Goal: Information Seeking & Learning: Learn about a topic

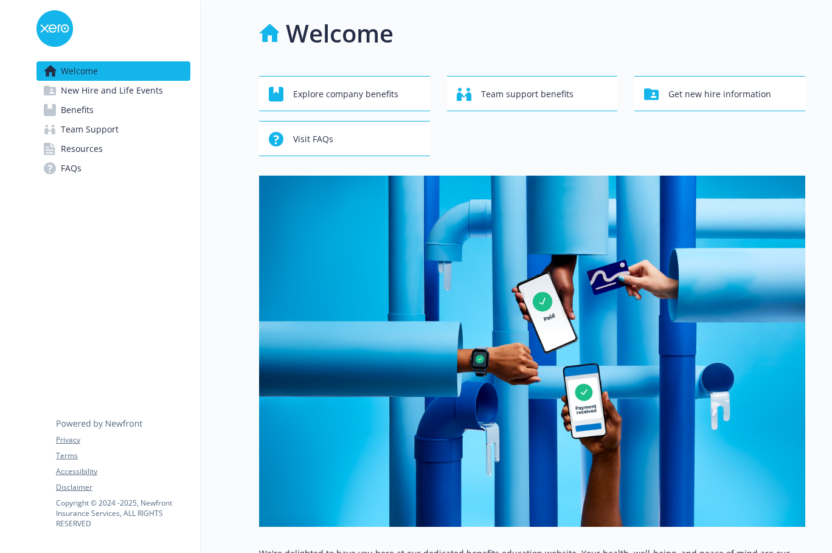
drag, startPoint x: 89, startPoint y: 114, endPoint x: 109, endPoint y: 114, distance: 20.1
click at [89, 114] on span "Benefits" at bounding box center [77, 109] width 33 height 19
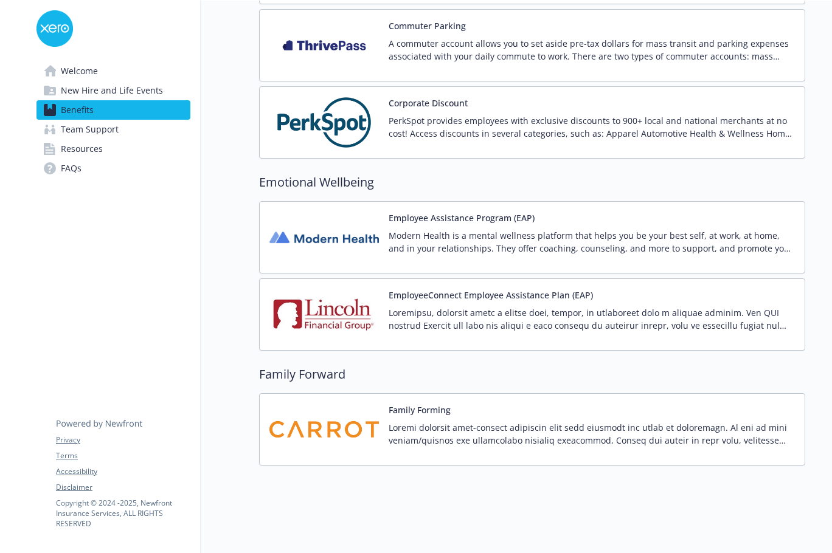
scroll to position [1559, 0]
click at [520, 377] on div "Family Forward Family Forming" at bounding box center [532, 415] width 546 height 100
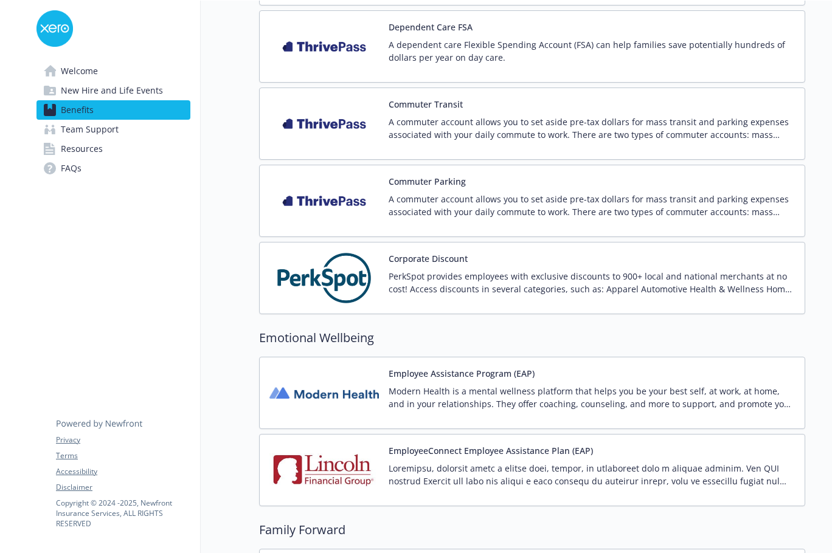
scroll to position [1376, 0]
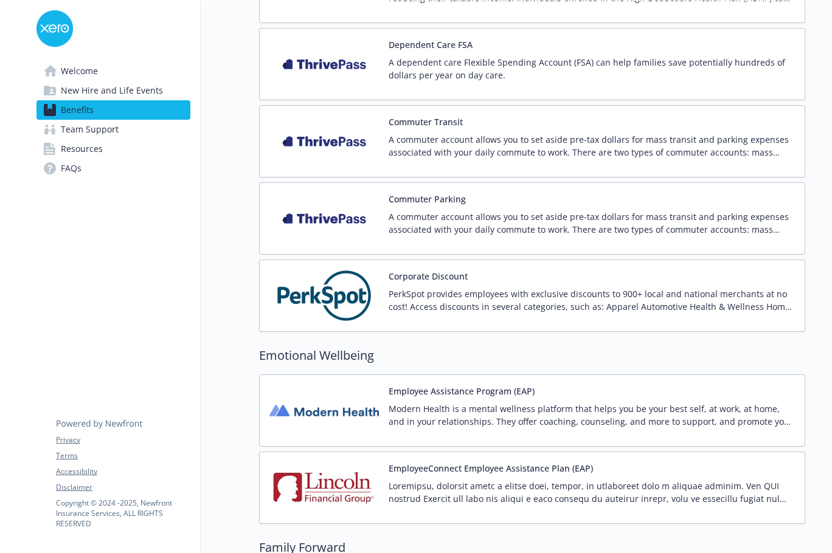
click at [449, 423] on p "Modern Health is a mental wellness platform that helps you be your best self, a…" at bounding box center [591, 415] width 406 height 26
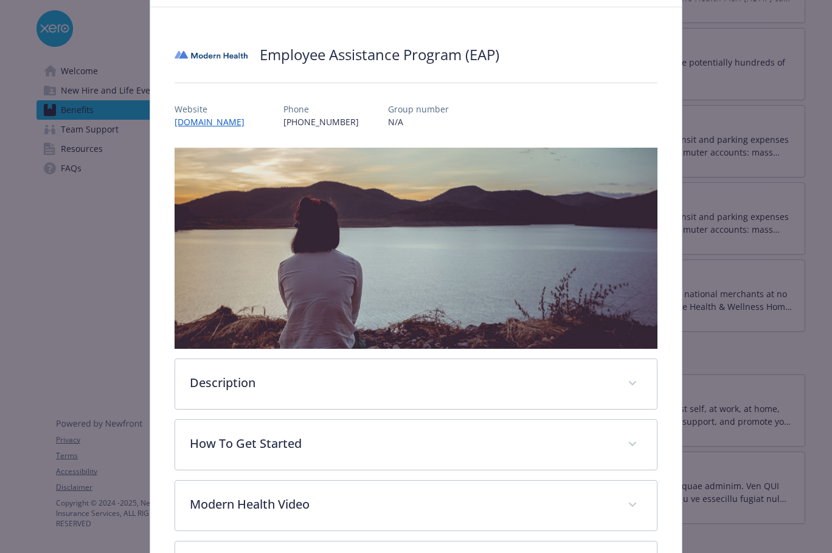
scroll to position [173, 0]
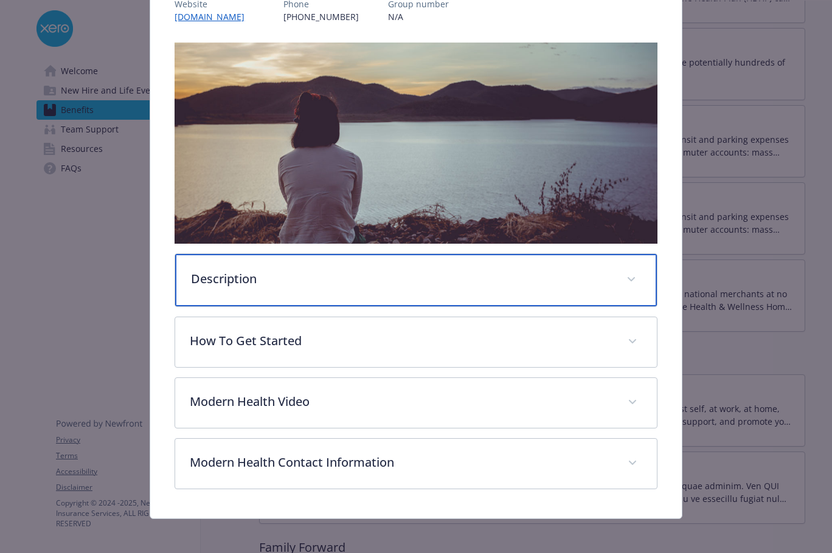
click at [257, 263] on div "Description" at bounding box center [415, 280] width 481 height 52
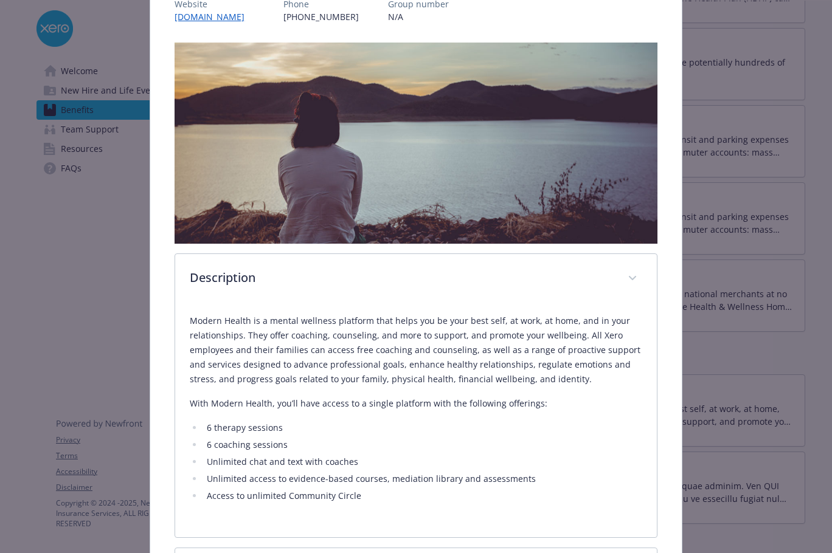
click at [449, 396] on p "With Modern Health, you’ll have access to a single platform with the following …" at bounding box center [416, 403] width 452 height 15
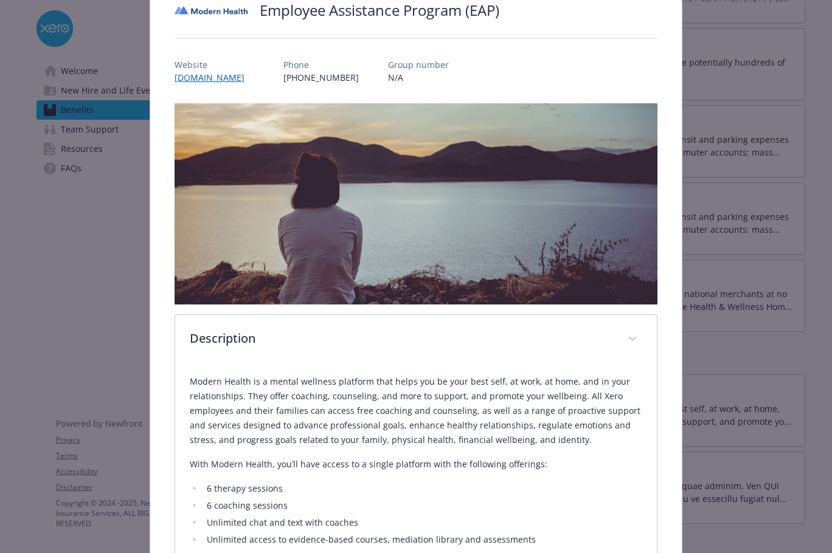
scroll to position [0, 0]
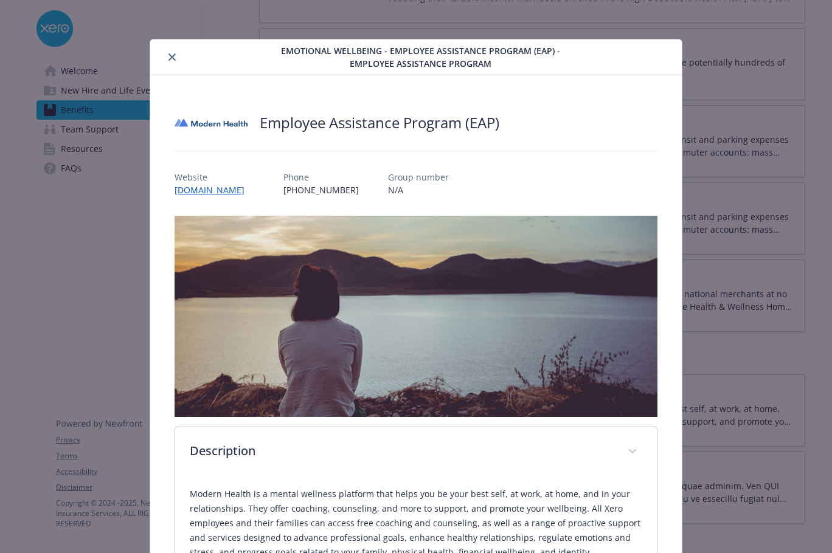
click at [170, 62] on button "close" at bounding box center [172, 57] width 15 height 15
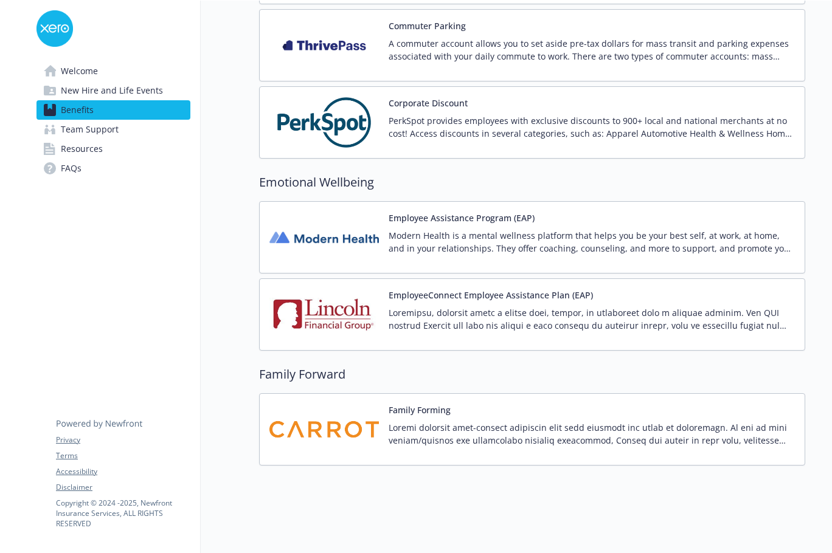
click at [358, 432] on img at bounding box center [323, 430] width 109 height 52
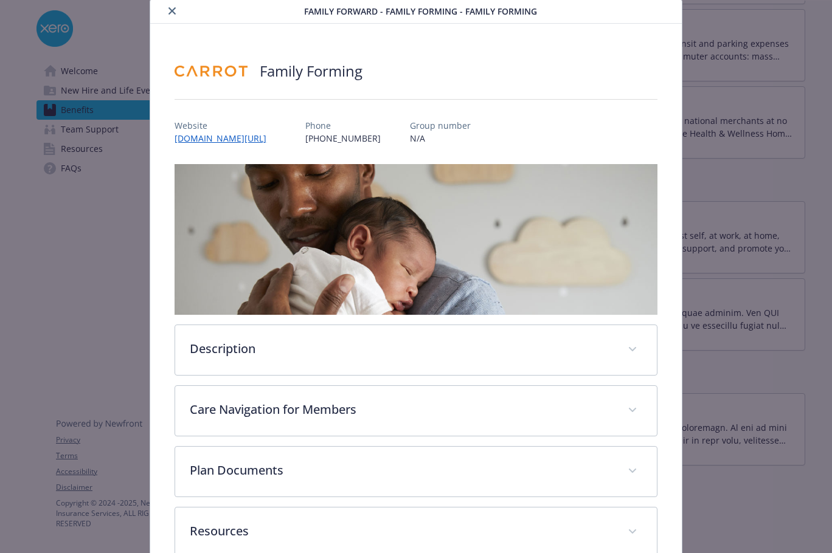
scroll to position [61, 0]
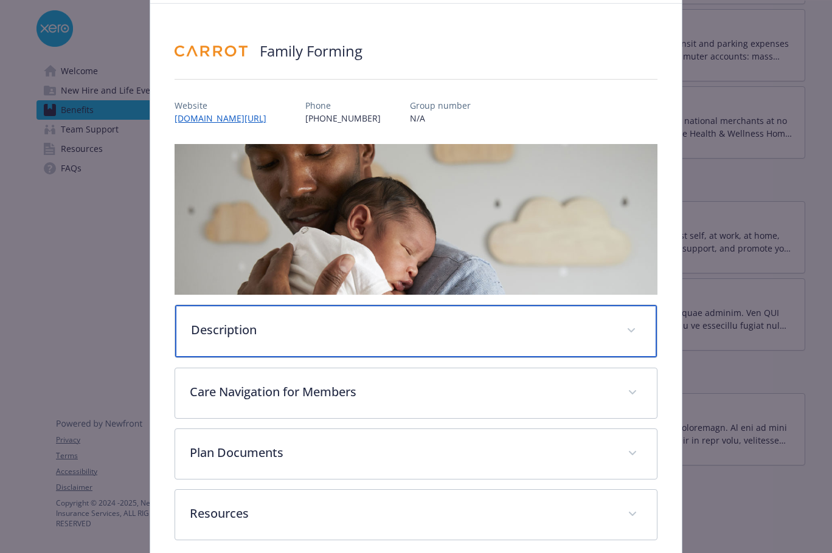
click at [222, 305] on div "Description" at bounding box center [415, 331] width 481 height 52
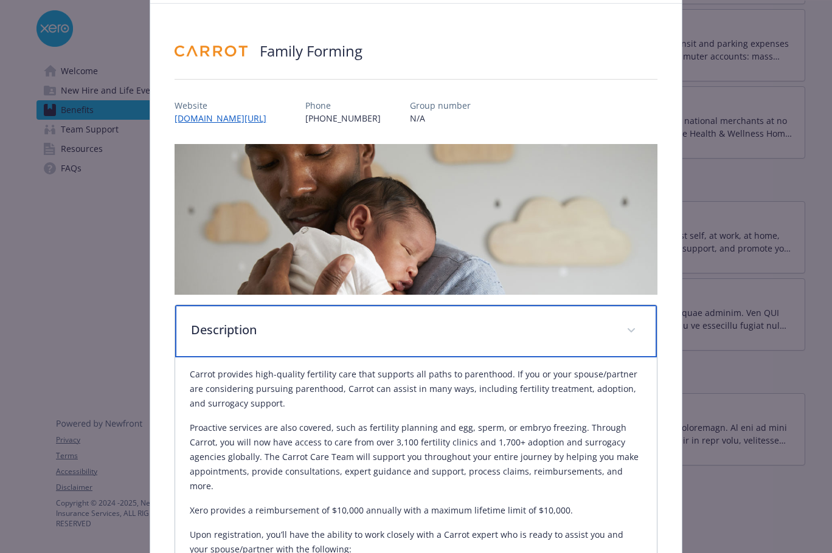
click at [486, 354] on div "Description" at bounding box center [415, 331] width 481 height 52
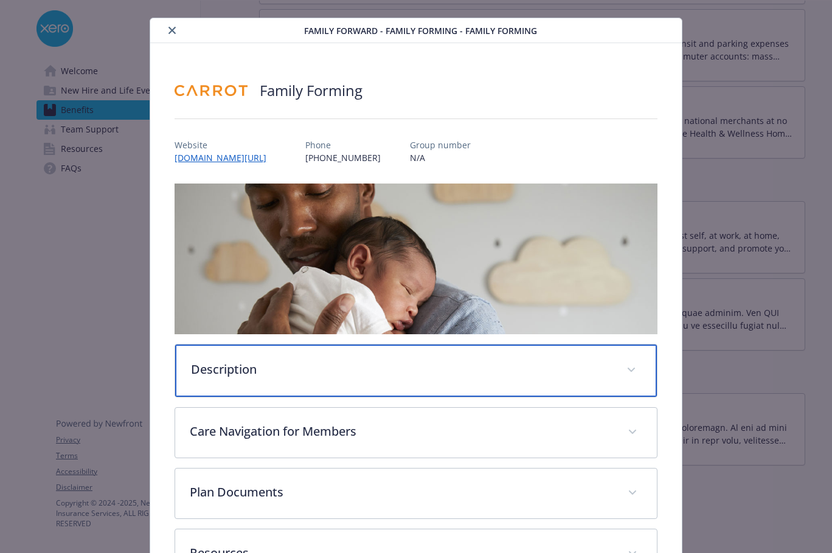
scroll to position [0, 0]
